Goal: Transaction & Acquisition: Book appointment/travel/reservation

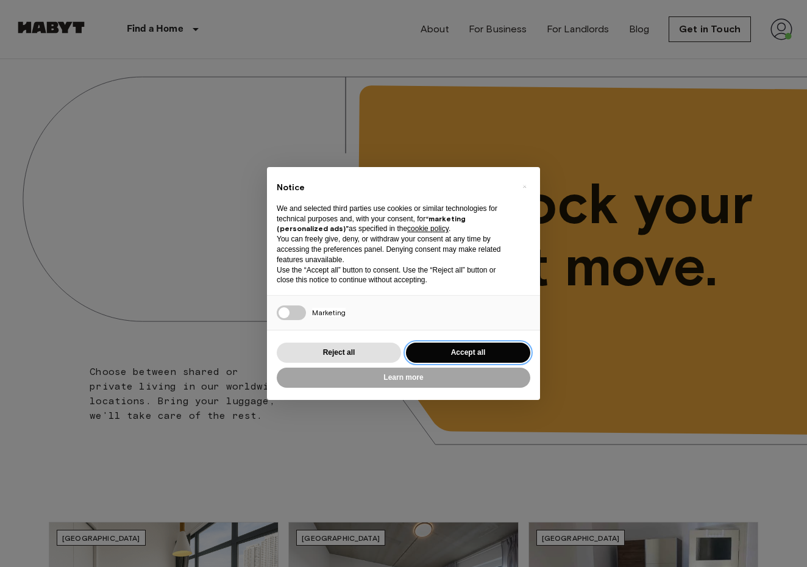
click at [450, 347] on button "Accept all" at bounding box center [468, 352] width 124 height 20
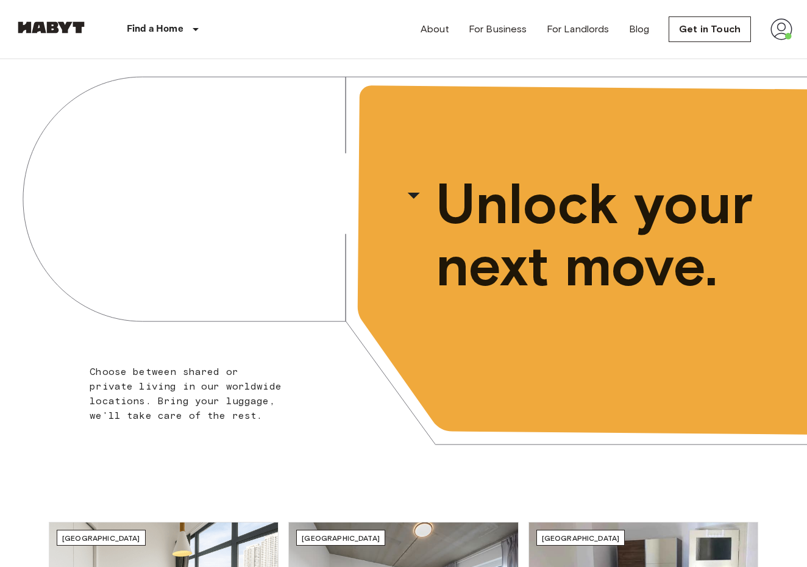
click at [785, 23] on img at bounding box center [781, 29] width 22 height 22
click at [698, 49] on li "Profile" at bounding box center [736, 51] width 122 height 22
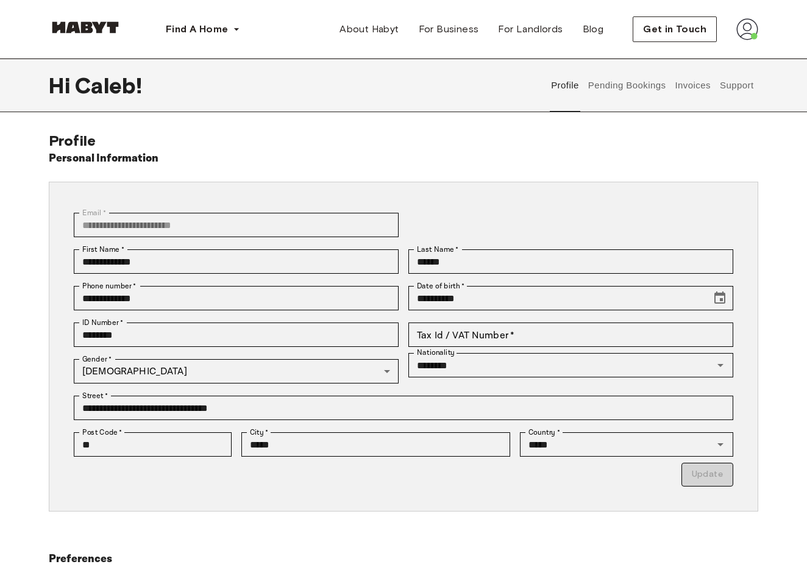
click at [620, 85] on button "Pending Bookings" at bounding box center [626, 85] width 81 height 54
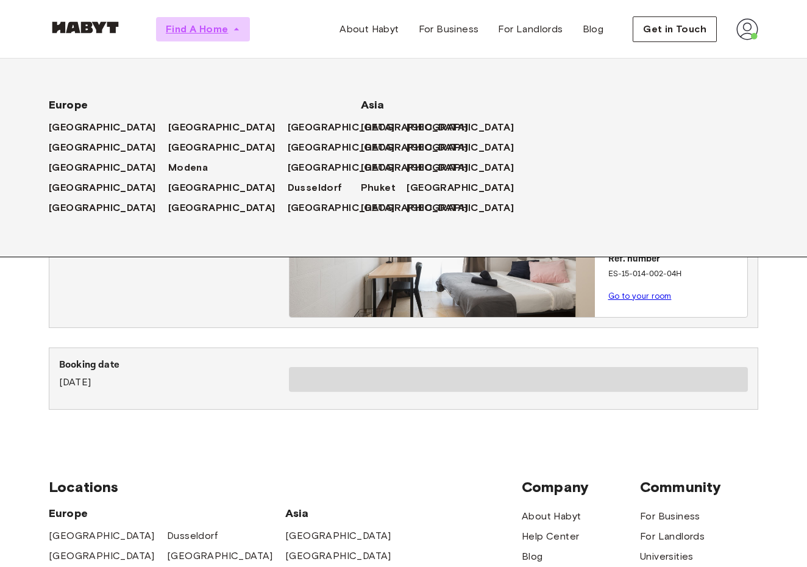
click at [216, 32] on span "Find A Home" at bounding box center [197, 29] width 62 height 15
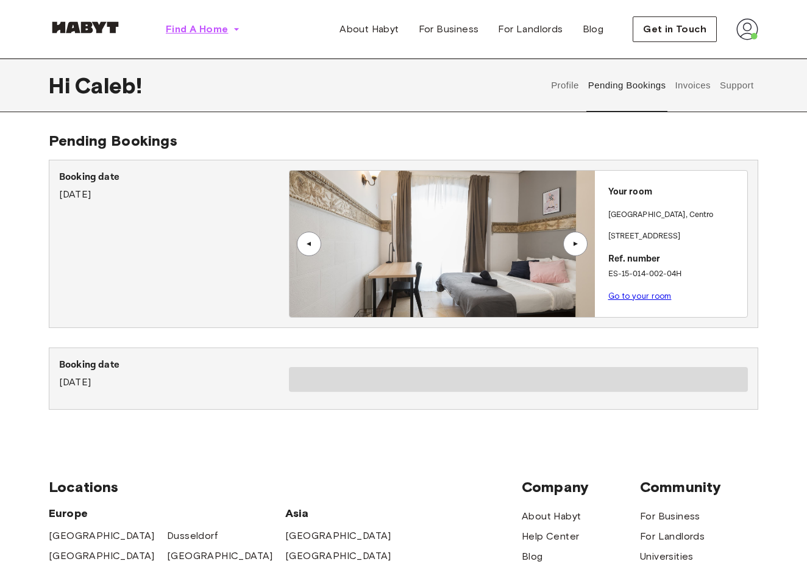
click at [216, 32] on span "Find A Home" at bounding box center [197, 29] width 62 height 15
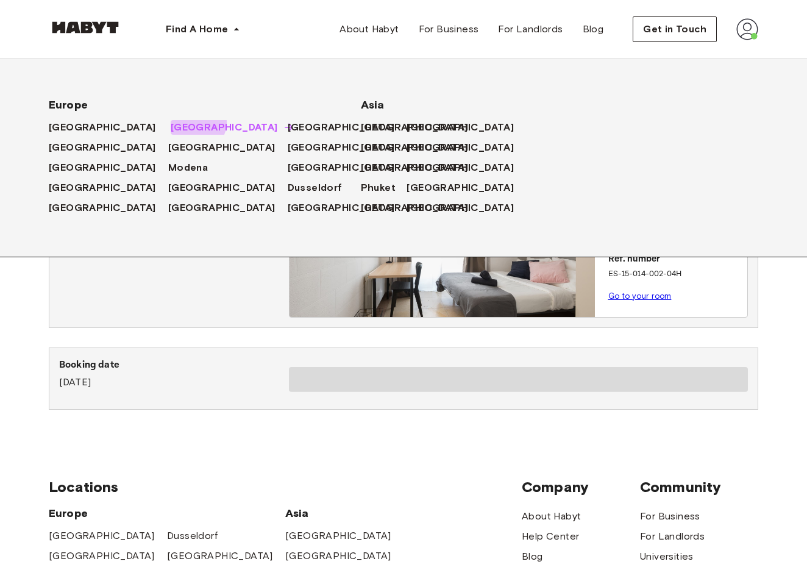
click at [171, 122] on span "[GEOGRAPHIC_DATA]" at bounding box center [224, 127] width 107 height 15
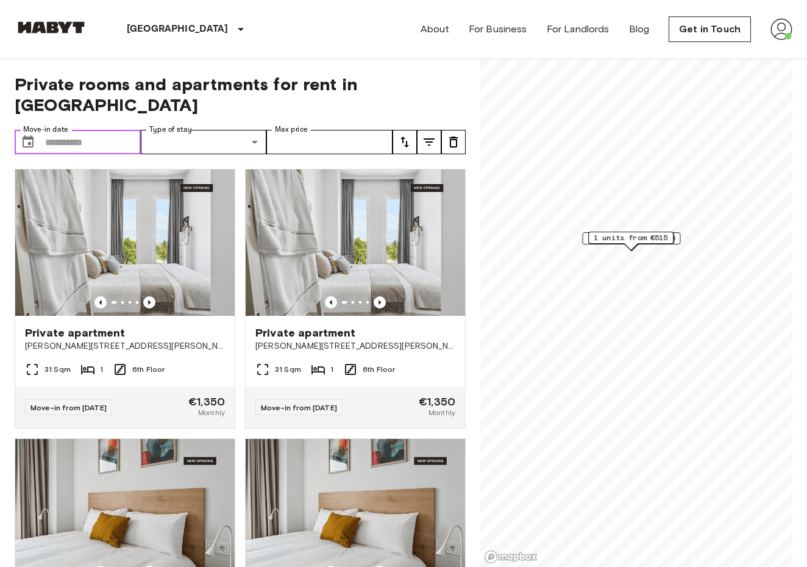
drag, startPoint x: 0, startPoint y: 0, endPoint x: 136, endPoint y: 225, distance: 263.0
click at [62, 130] on input "Move-in date" at bounding box center [93, 142] width 96 height 24
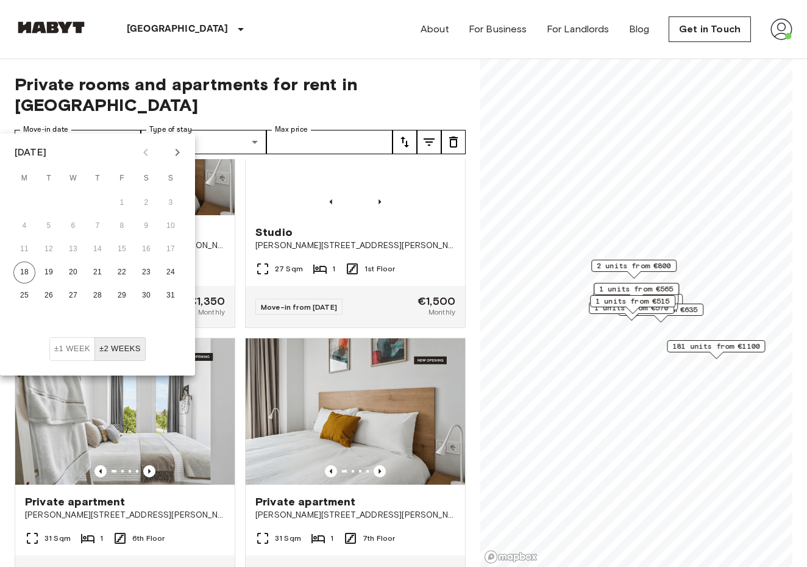
click at [177, 149] on icon "Next month" at bounding box center [177, 152] width 15 height 15
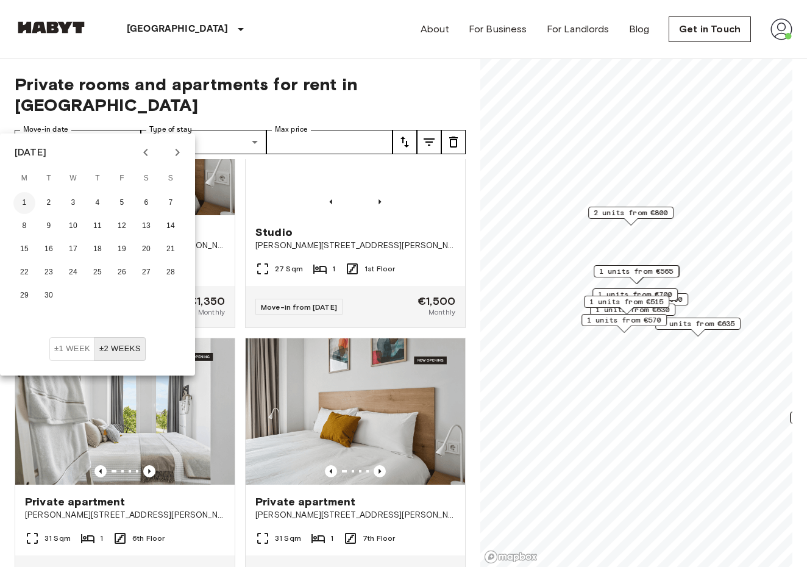
click at [29, 197] on button "1" at bounding box center [24, 203] width 22 height 22
type input "**********"
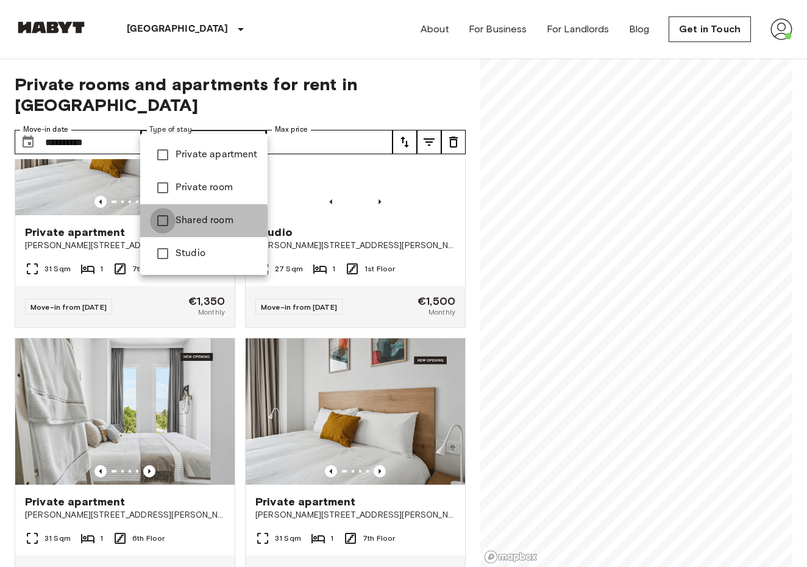
type input "**********"
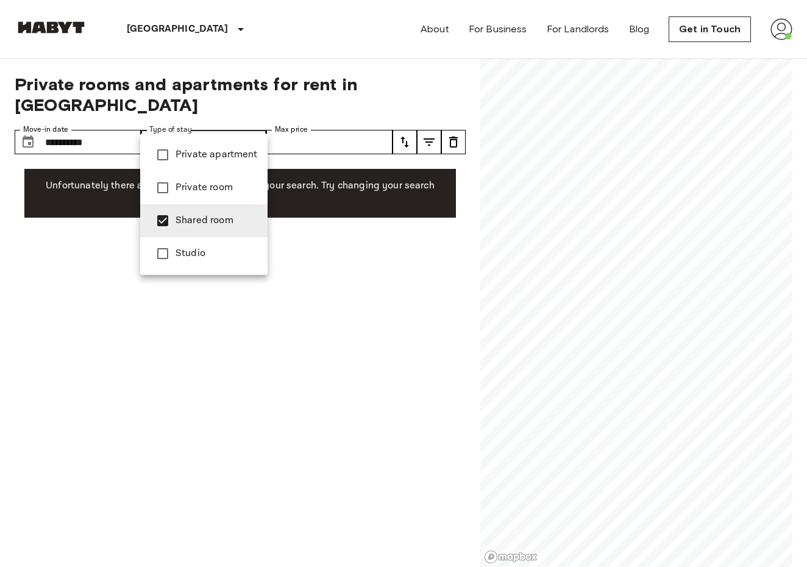
click at [27, 287] on div at bounding box center [403, 283] width 807 height 567
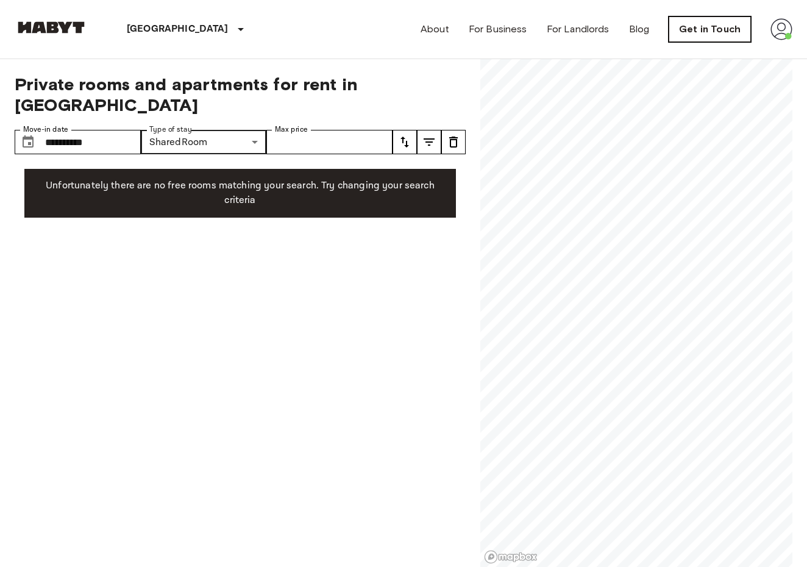
click at [710, 34] on link "Get in Touch" at bounding box center [709, 29] width 82 height 26
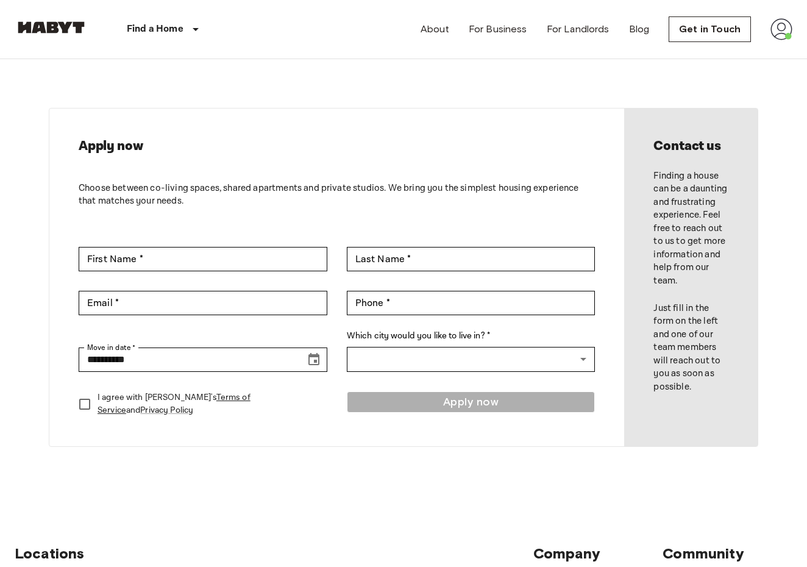
click at [784, 38] on img at bounding box center [781, 29] width 22 height 22
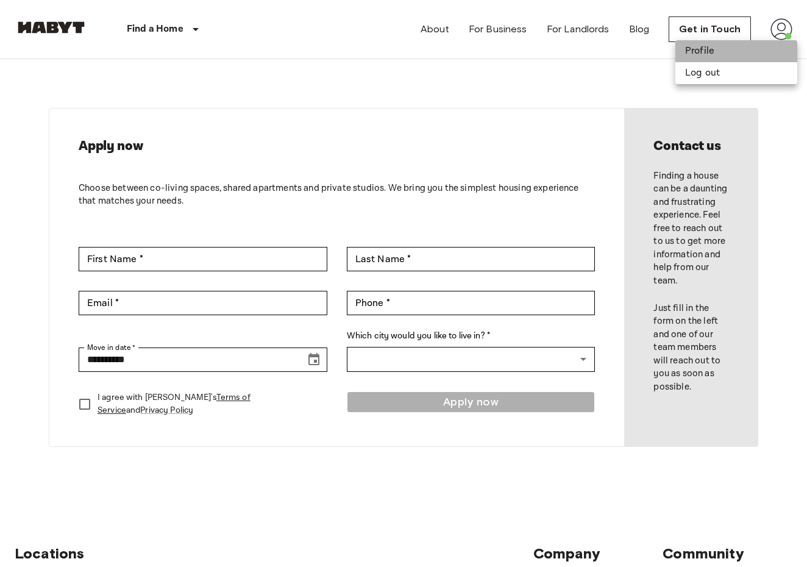
click at [706, 52] on li "Profile" at bounding box center [736, 51] width 122 height 22
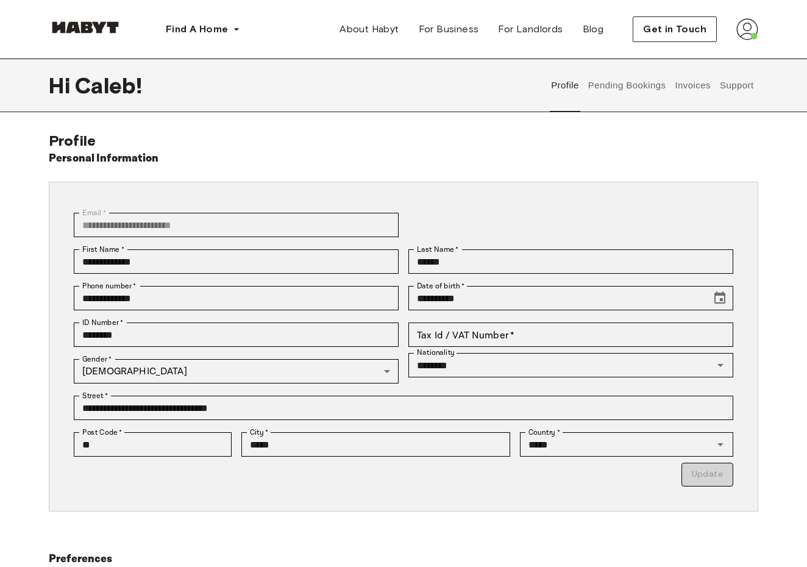
click at [582, 94] on div "Profile Pending Bookings Invoices Support" at bounding box center [651, 85] width 211 height 54
click at [623, 91] on button "Pending Bookings" at bounding box center [626, 85] width 81 height 54
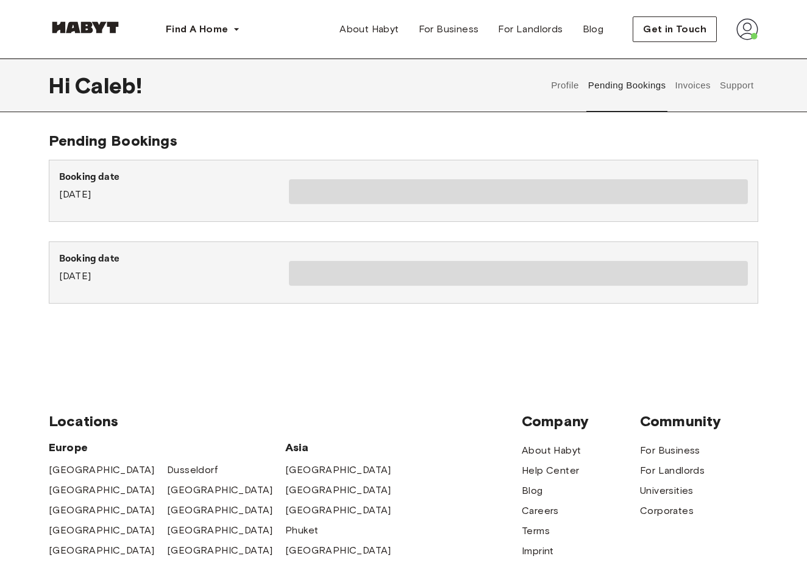
click at [690, 92] on button "Invoices" at bounding box center [692, 85] width 38 height 54
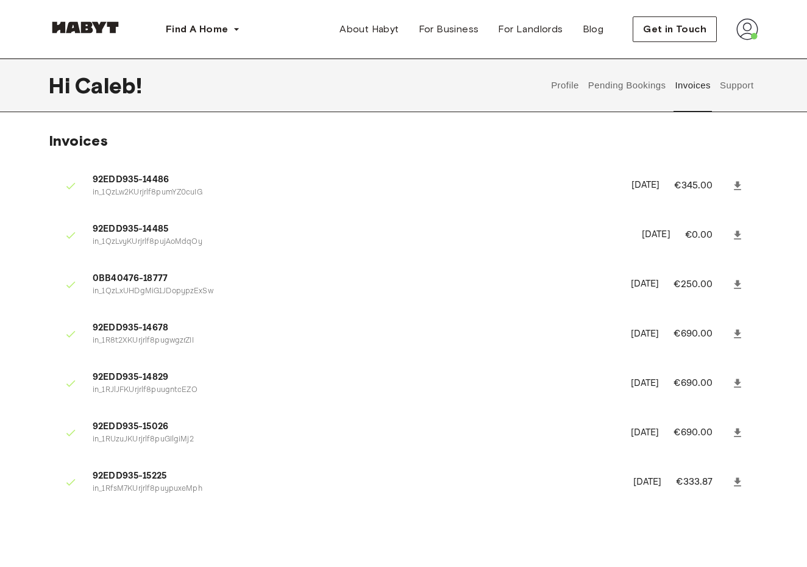
click at [736, 97] on button "Support" at bounding box center [736, 85] width 37 height 54
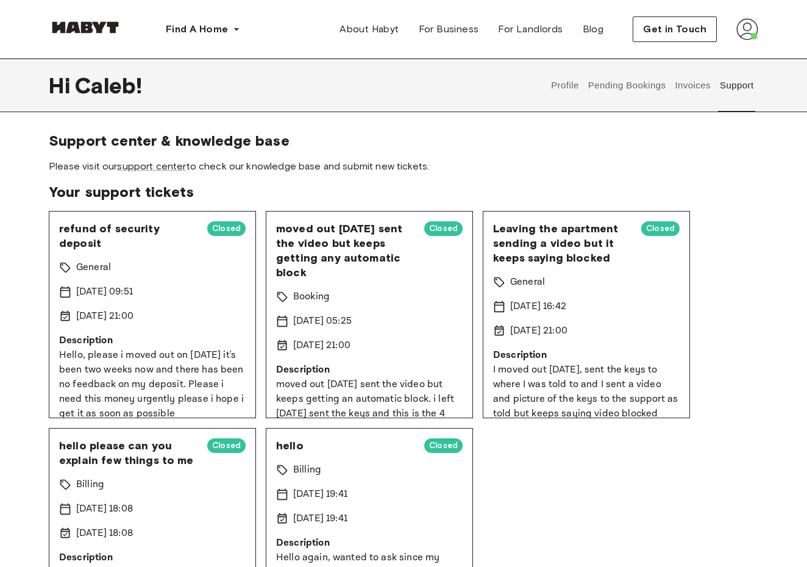
scroll to position [0, 1]
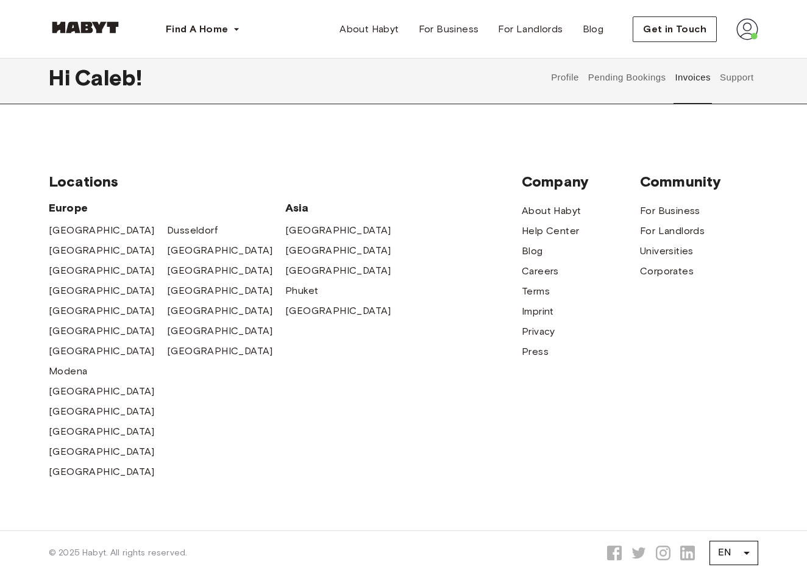
scroll to position [418, 0]
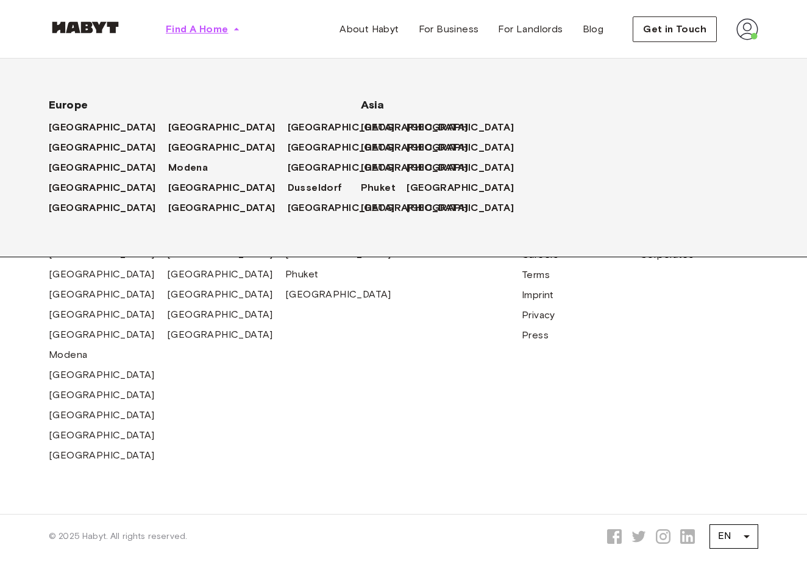
click at [219, 30] on span "Find A Home" at bounding box center [197, 29] width 62 height 15
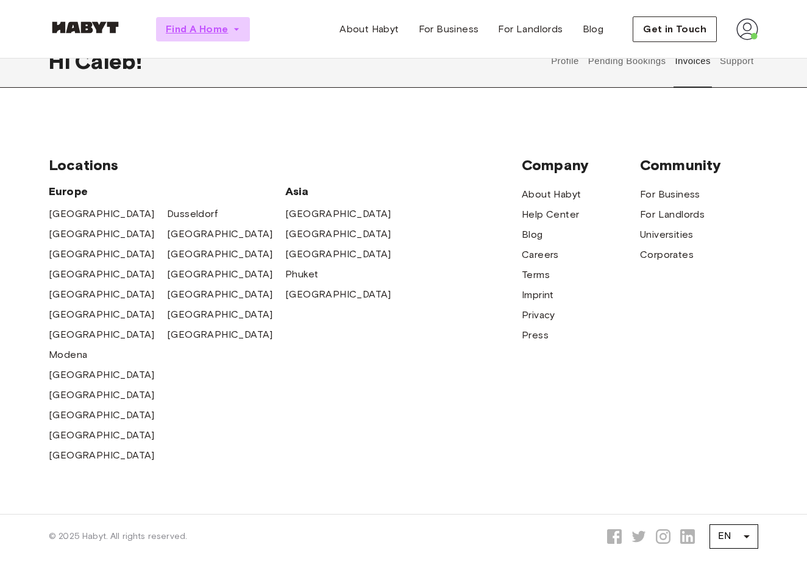
click at [219, 30] on span "Find A Home" at bounding box center [197, 29] width 62 height 15
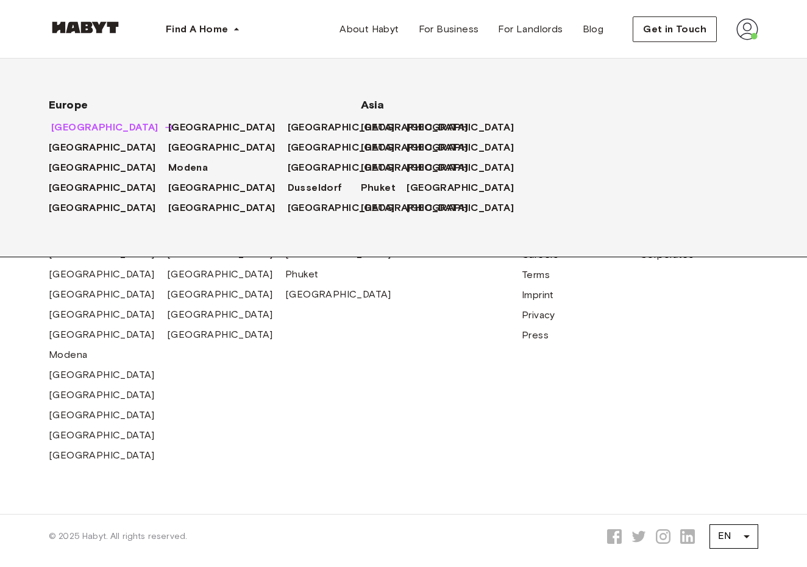
click at [97, 127] on span "[GEOGRAPHIC_DATA]" at bounding box center [104, 127] width 107 height 15
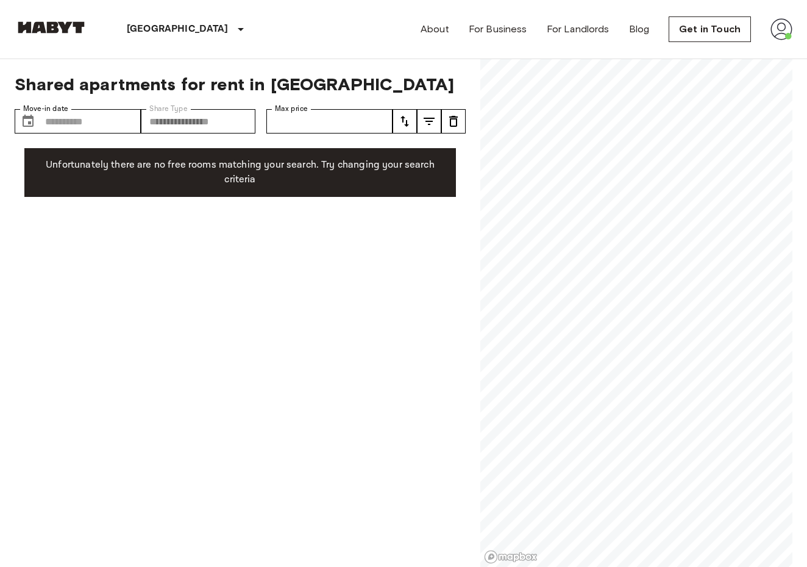
click at [453, 119] on icon "tune" at bounding box center [453, 121] width 9 height 11
